Goal: Task Accomplishment & Management: Manage account settings

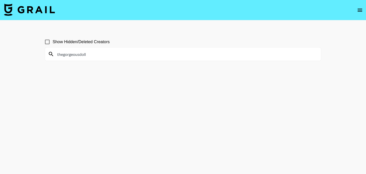
drag, startPoint x: 100, startPoint y: 52, endPoint x: 51, endPoint y: 52, distance: 49.0
click at [51, 52] on div "thegorgeousdoll" at bounding box center [183, 54] width 276 height 13
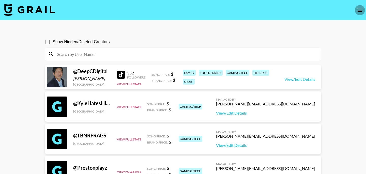
click at [362, 10] on icon "open drawer" at bounding box center [360, 10] width 6 height 6
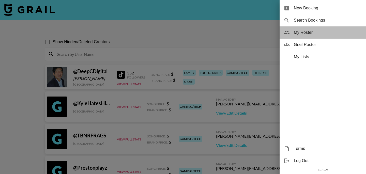
click at [320, 37] on div "My Roster" at bounding box center [323, 32] width 86 height 12
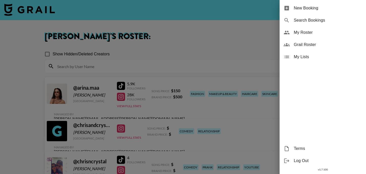
click at [209, 45] on div at bounding box center [183, 87] width 366 height 174
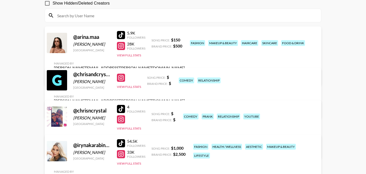
scroll to position [51, 0]
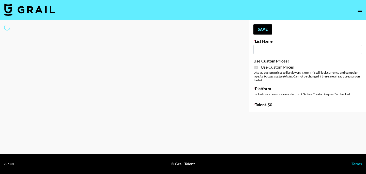
type input "Nippies"
checkbox input "true"
select select "Brand"
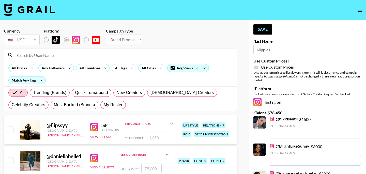
click at [47, 58] on input at bounding box center [123, 55] width 220 height 8
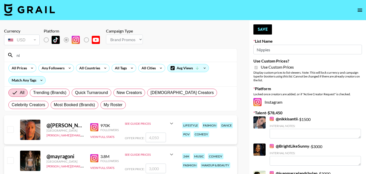
type input "n"
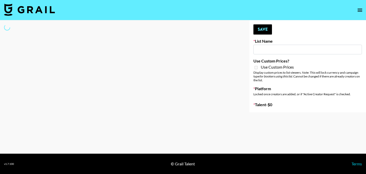
type input "[PERSON_NAME] Promo"
select select "Song"
